Goal: Task Accomplishment & Management: Manage account settings

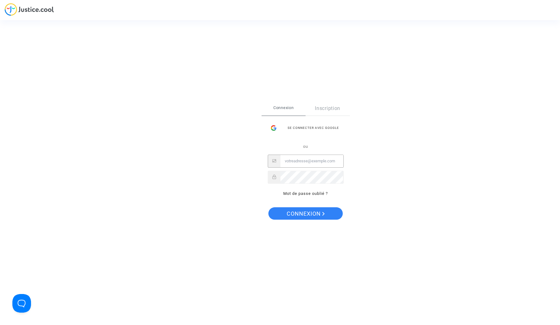
type input "[EMAIL_ADDRESS][DOMAIN_NAME]"
click at [301, 214] on span "Connexion" at bounding box center [305, 213] width 38 height 13
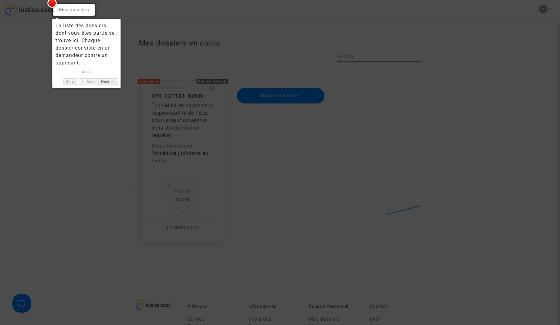
click at [96, 108] on div at bounding box center [280, 162] width 560 height 325
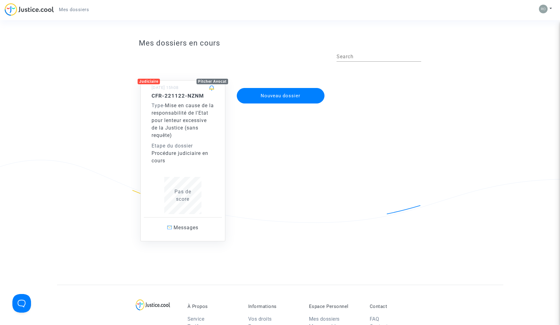
click at [174, 128] on span "Mise en cause de la responsabilité de l'Etat pour lenteur excessive de la Justi…" at bounding box center [182, 121] width 62 height 36
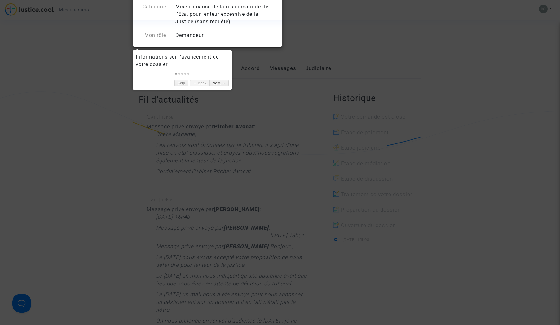
scroll to position [70, 0]
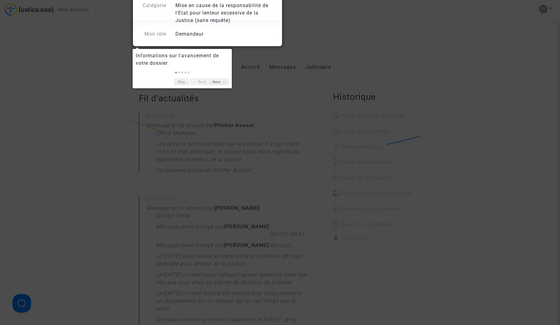
click at [55, 121] on div at bounding box center [280, 162] width 560 height 325
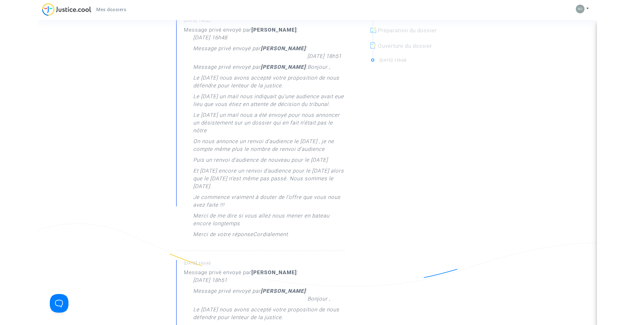
scroll to position [249, 0]
